Goal: Task Accomplishment & Management: Manage account settings

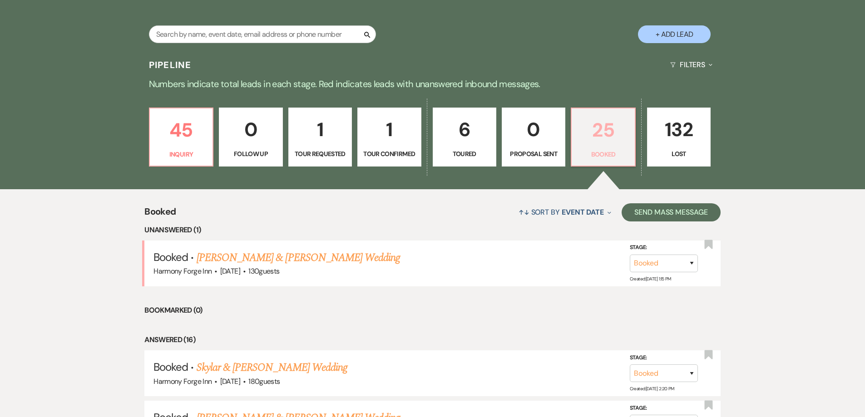
click at [595, 137] on p "25" at bounding box center [603, 130] width 52 height 30
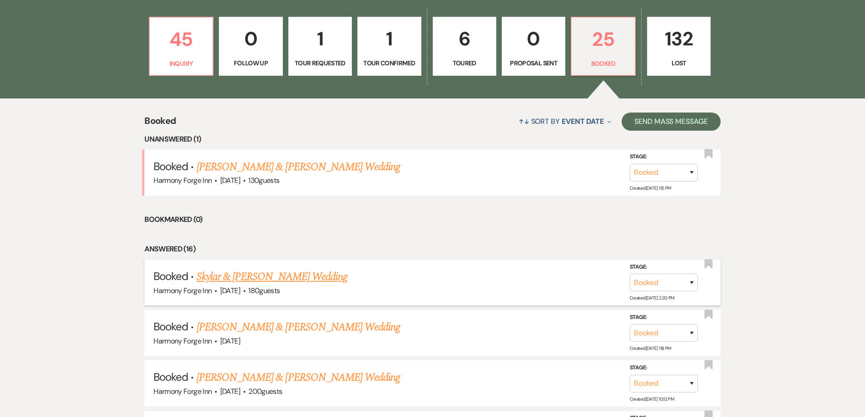
click at [279, 274] on link "Skylar & [PERSON_NAME] Wedding" at bounding box center [272, 277] width 151 height 16
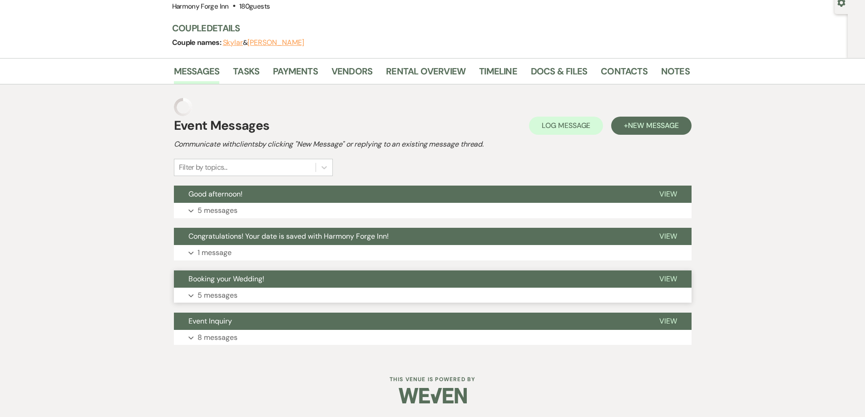
scroll to position [73, 0]
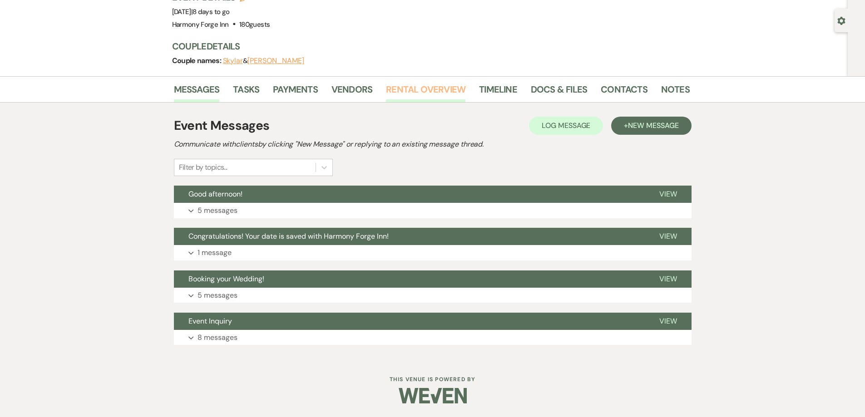
click at [413, 88] on link "Rental Overview" at bounding box center [425, 92] width 79 height 20
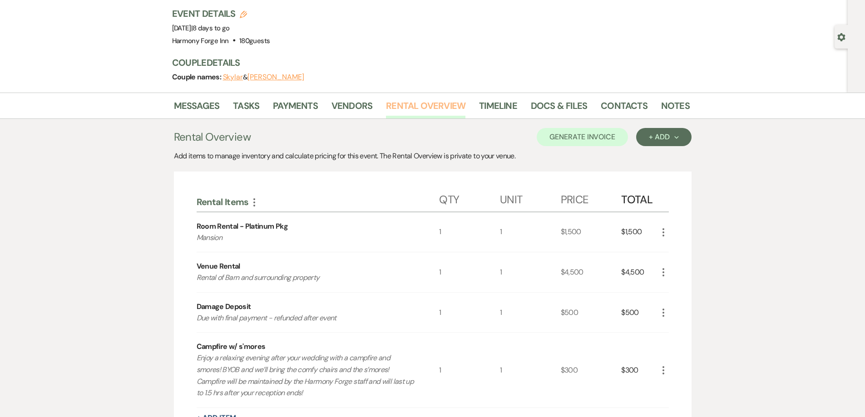
scroll to position [28, 0]
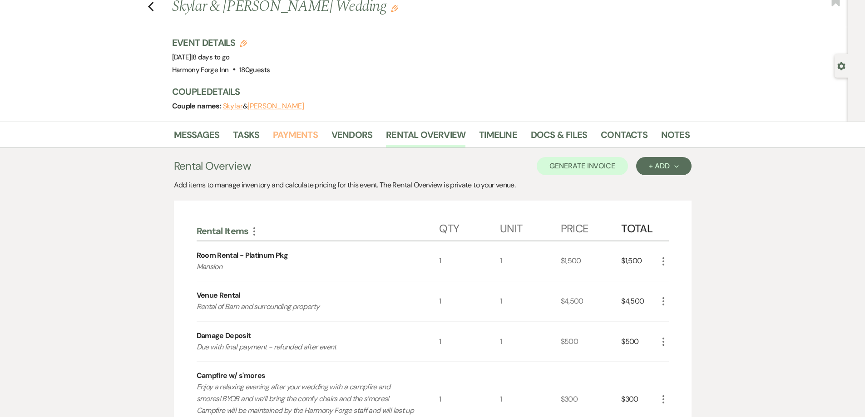
click at [293, 135] on link "Payments" at bounding box center [295, 138] width 45 height 20
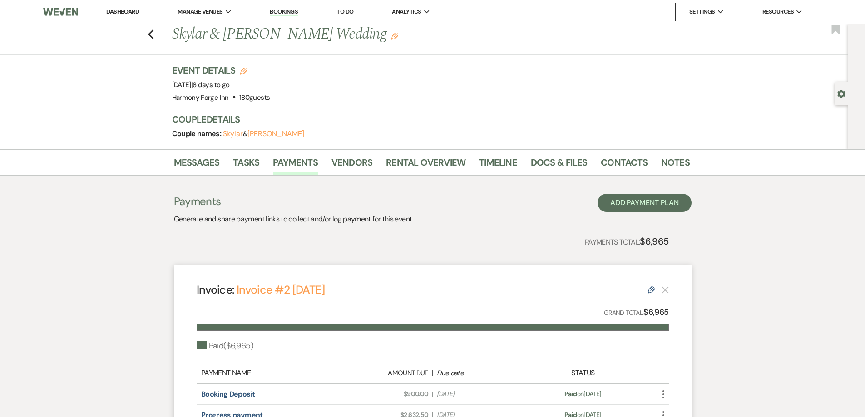
click at [126, 10] on link "Dashboard" at bounding box center [122, 12] width 33 height 8
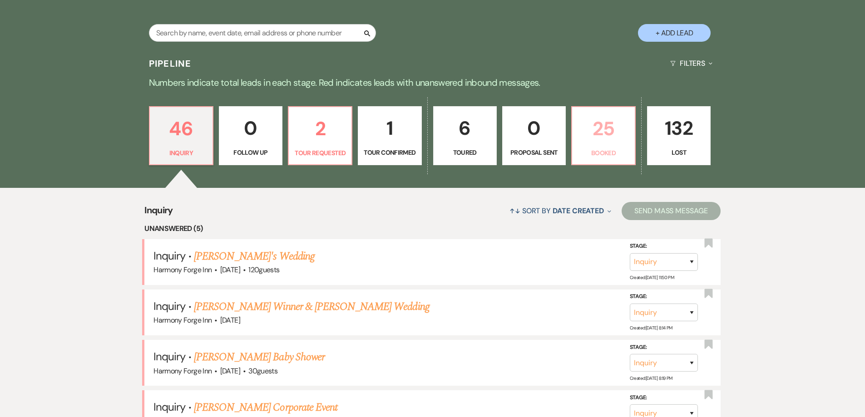
scroll to position [227, 0]
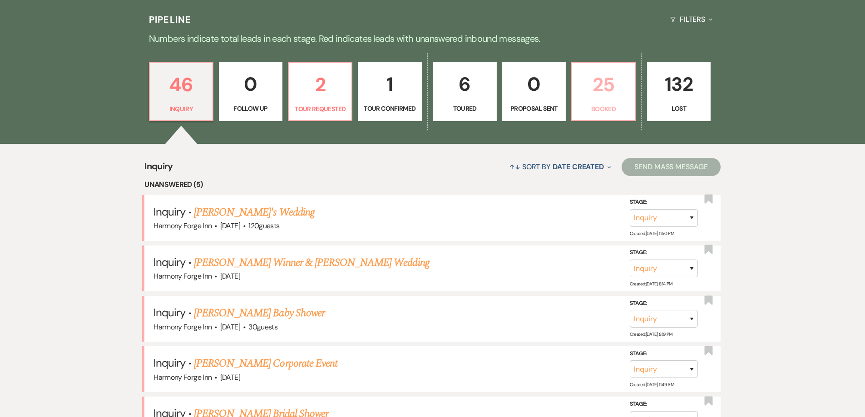
click at [601, 94] on p "25" at bounding box center [604, 84] width 52 height 30
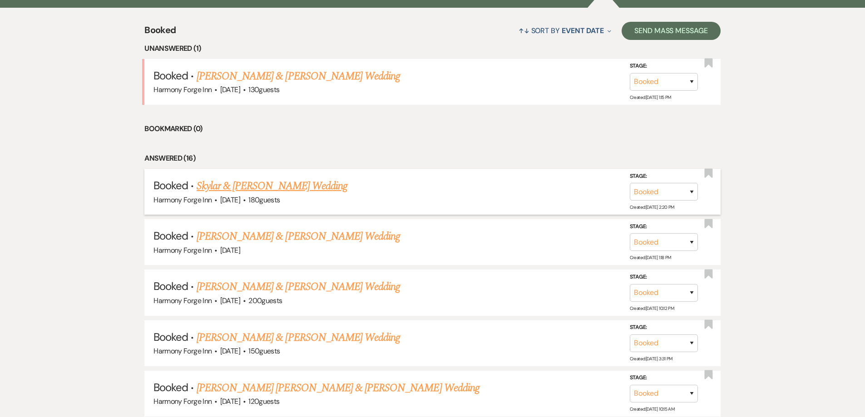
click at [259, 183] on link "Skylar & [PERSON_NAME] Wedding" at bounding box center [272, 186] width 151 height 16
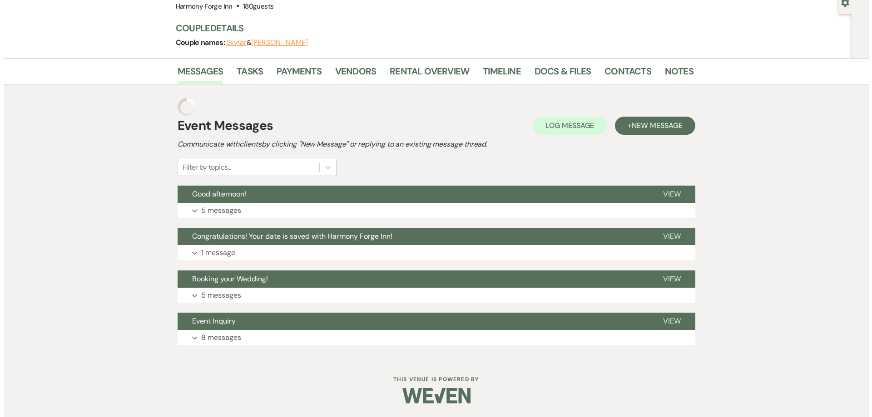
scroll to position [73, 0]
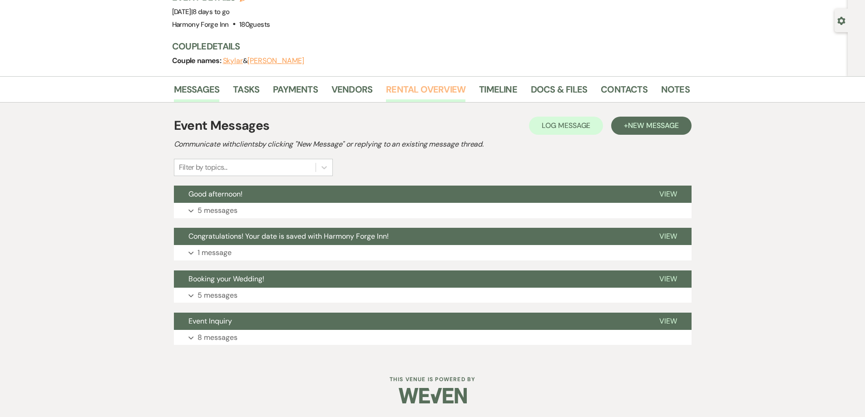
click at [428, 89] on link "Rental Overview" at bounding box center [425, 92] width 79 height 20
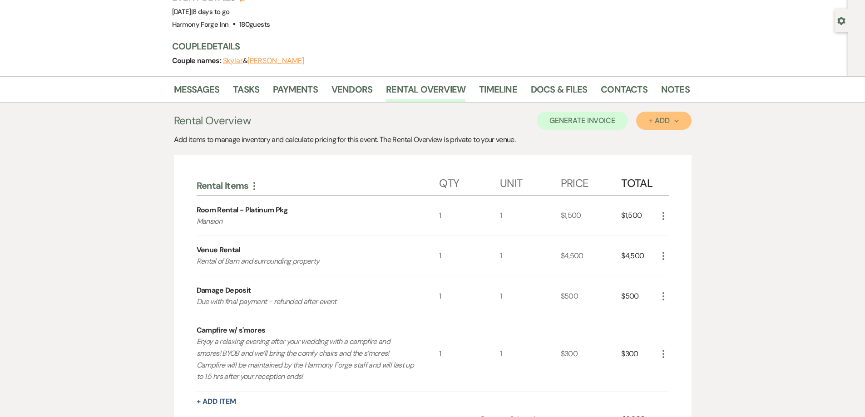
click at [660, 119] on div "+ Add Next" at bounding box center [664, 120] width 30 height 7
click at [658, 138] on button "Item" at bounding box center [659, 141] width 46 height 14
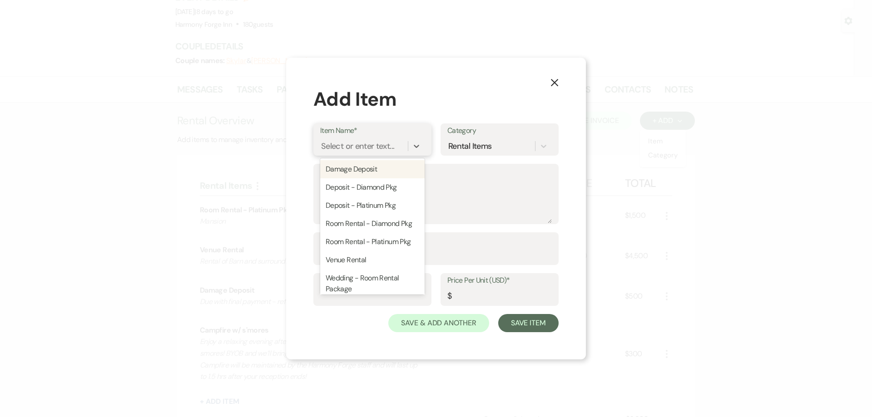
click at [357, 146] on div "Select or enter text..." at bounding box center [357, 146] width 73 height 12
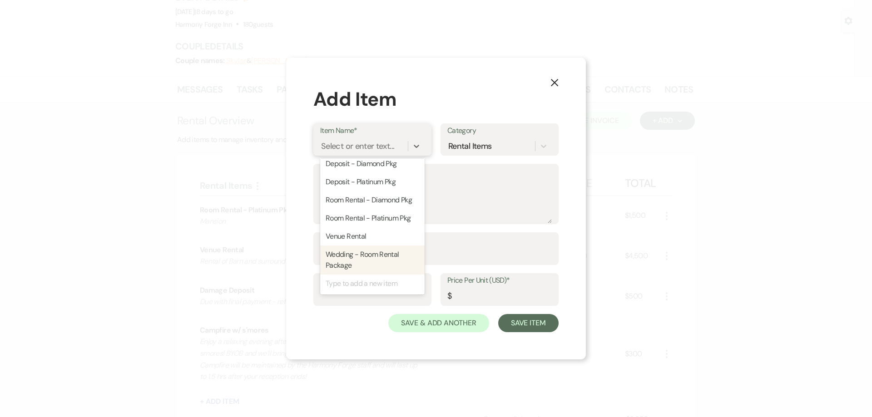
click at [363, 286] on div "Type to add a new item" at bounding box center [372, 284] width 104 height 18
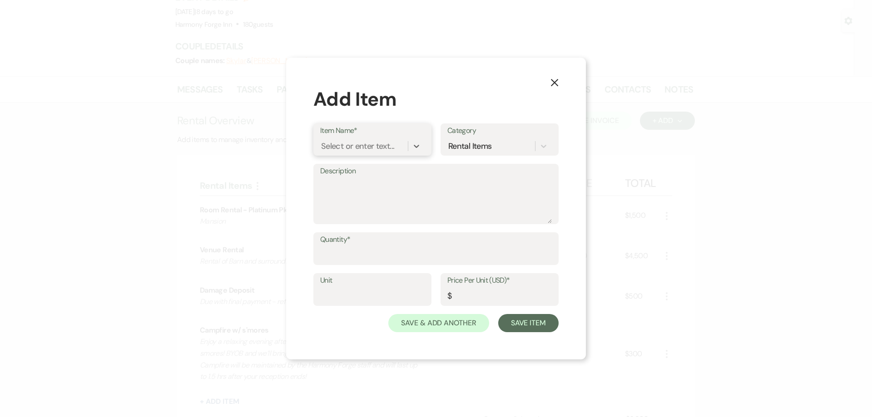
click at [362, 149] on div "Select or enter text..." at bounding box center [357, 146] width 73 height 12
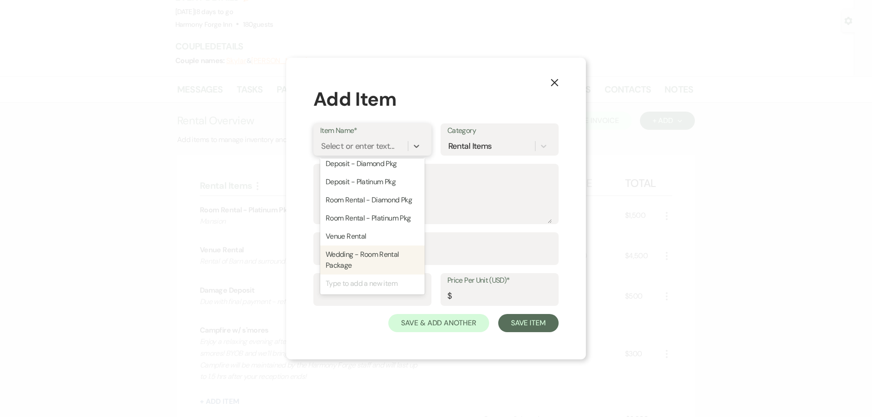
click at [347, 280] on div "Type to add a new item" at bounding box center [372, 284] width 104 height 18
click at [351, 285] on div "Type to add a new item" at bounding box center [372, 284] width 104 height 18
click at [367, 285] on div "Type to add a new item" at bounding box center [372, 284] width 104 height 18
click at [352, 145] on div "Select or enter text..." at bounding box center [357, 146] width 73 height 12
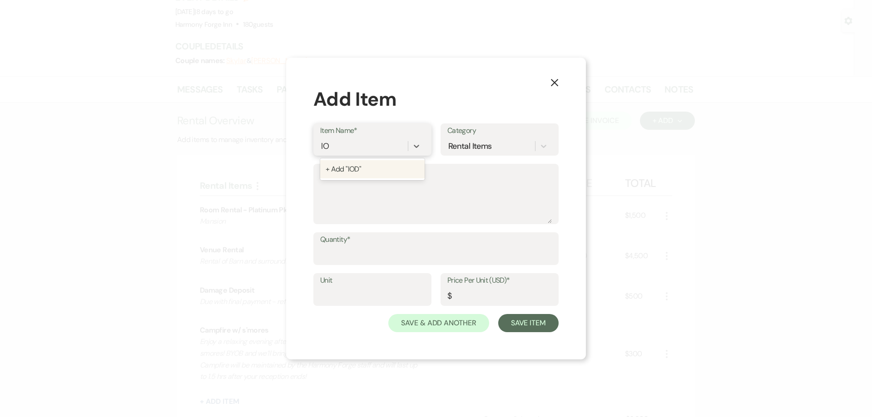
type input "l"
type input "L"
type input "Lodge Add-on"
click at [384, 192] on textarea "Description" at bounding box center [436, 200] width 232 height 45
click at [360, 190] on textarea "Description" at bounding box center [436, 200] width 232 height 45
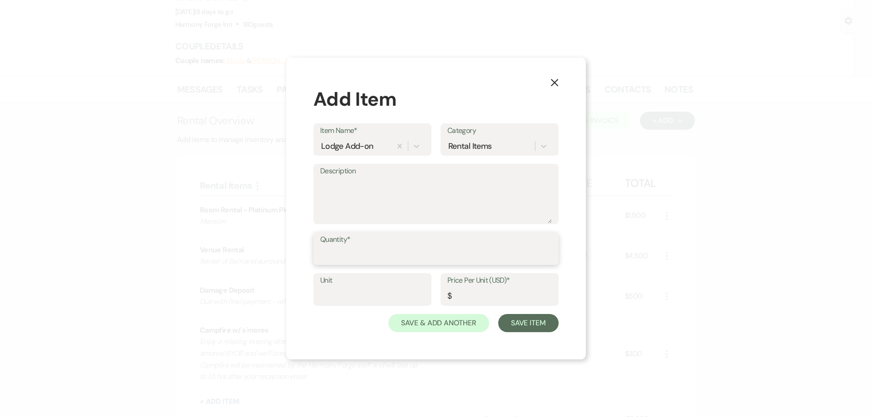
click at [344, 250] on input "Quantity*" at bounding box center [436, 256] width 232 height 18
type input "1"
click at [362, 297] on input "Unit" at bounding box center [372, 297] width 104 height 18
type input "1"
click at [481, 300] on input "Price Per Unit (USD)*" at bounding box center [499, 297] width 104 height 18
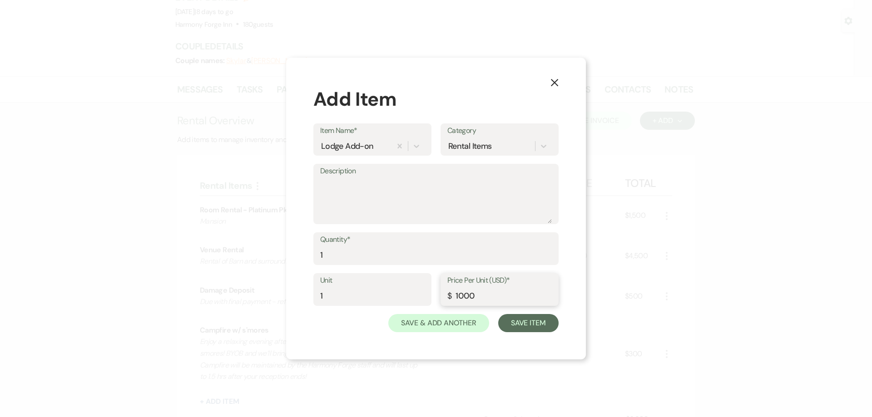
type input "1000"
click at [398, 193] on textarea "Description" at bounding box center [436, 200] width 232 height 45
click at [519, 323] on button "Save Item" at bounding box center [528, 323] width 60 height 18
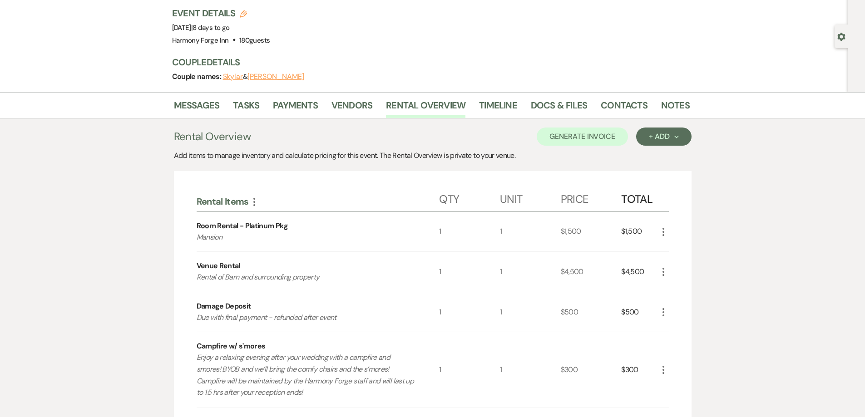
scroll to position [56, 0]
click at [589, 137] on button "Generate Invoice" at bounding box center [582, 138] width 91 height 18
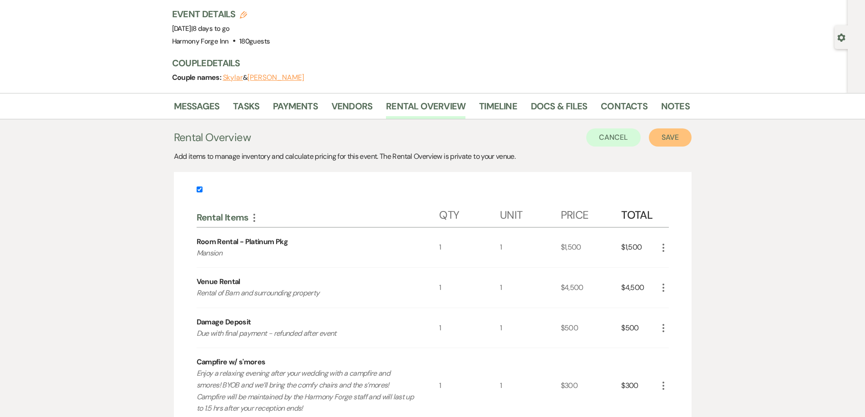
click at [675, 144] on button "Save" at bounding box center [670, 138] width 43 height 18
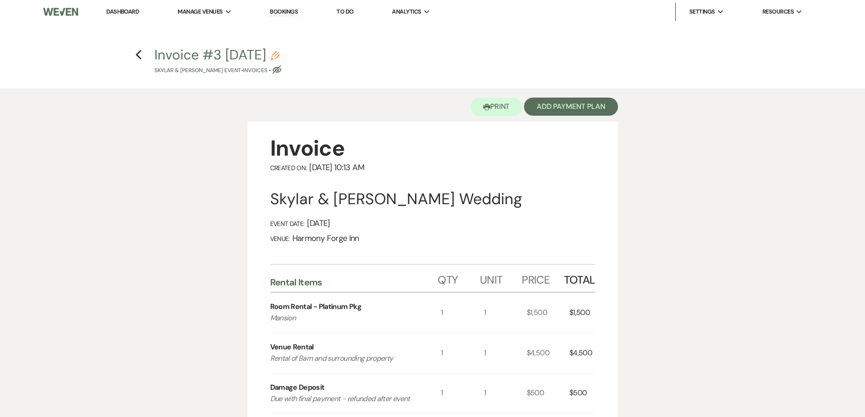
click at [130, 12] on link "Dashboard" at bounding box center [122, 12] width 33 height 8
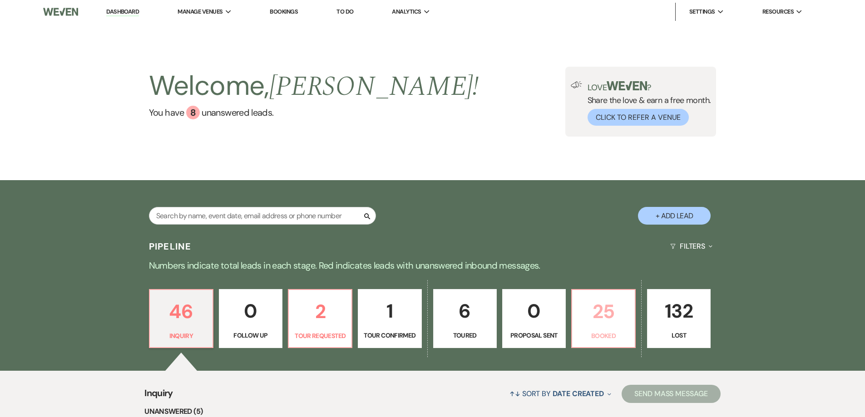
click at [583, 308] on p "25" at bounding box center [604, 312] width 52 height 30
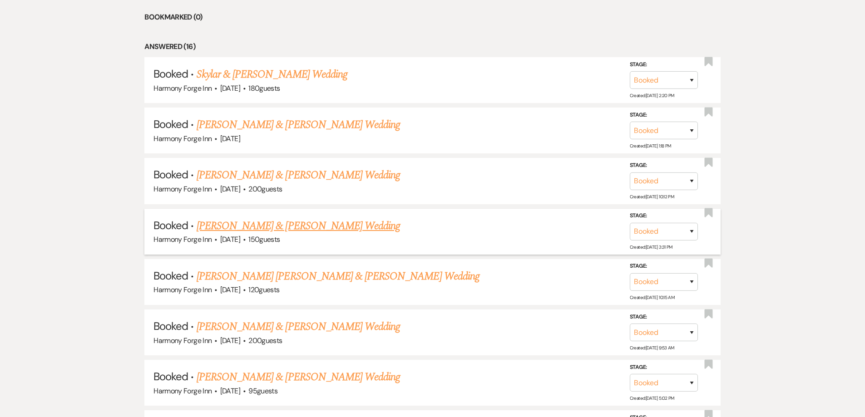
scroll to position [454, 0]
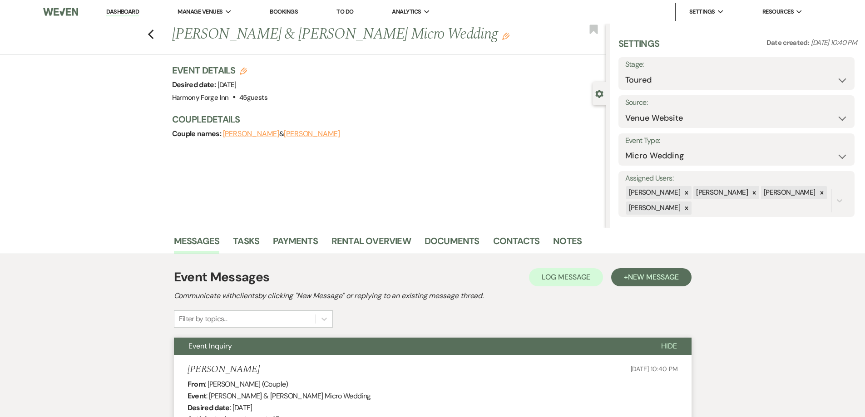
click at [129, 7] on li "Dashboard" at bounding box center [123, 12] width 42 height 18
